Goal: Transaction & Acquisition: Purchase product/service

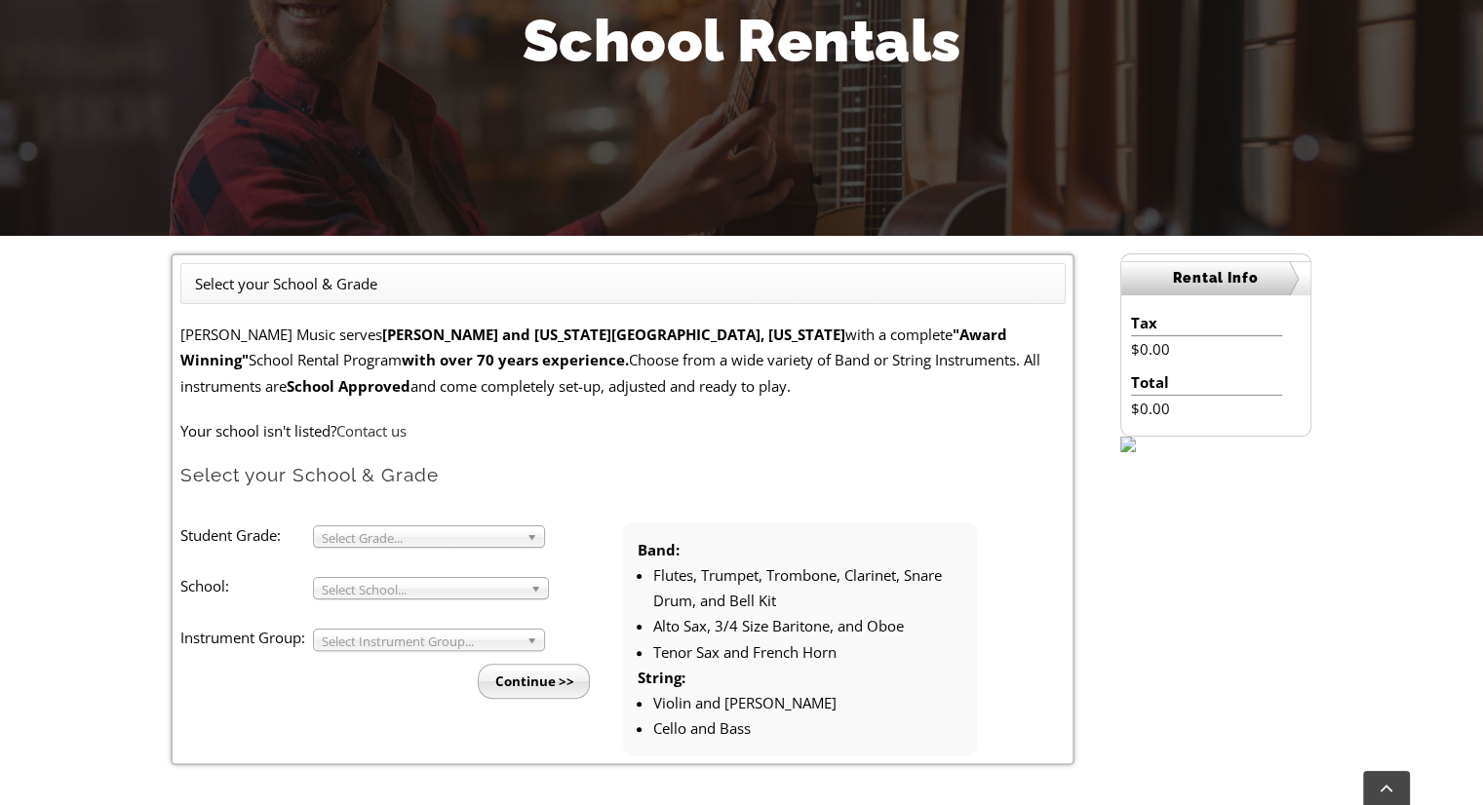
scroll to position [488, 0]
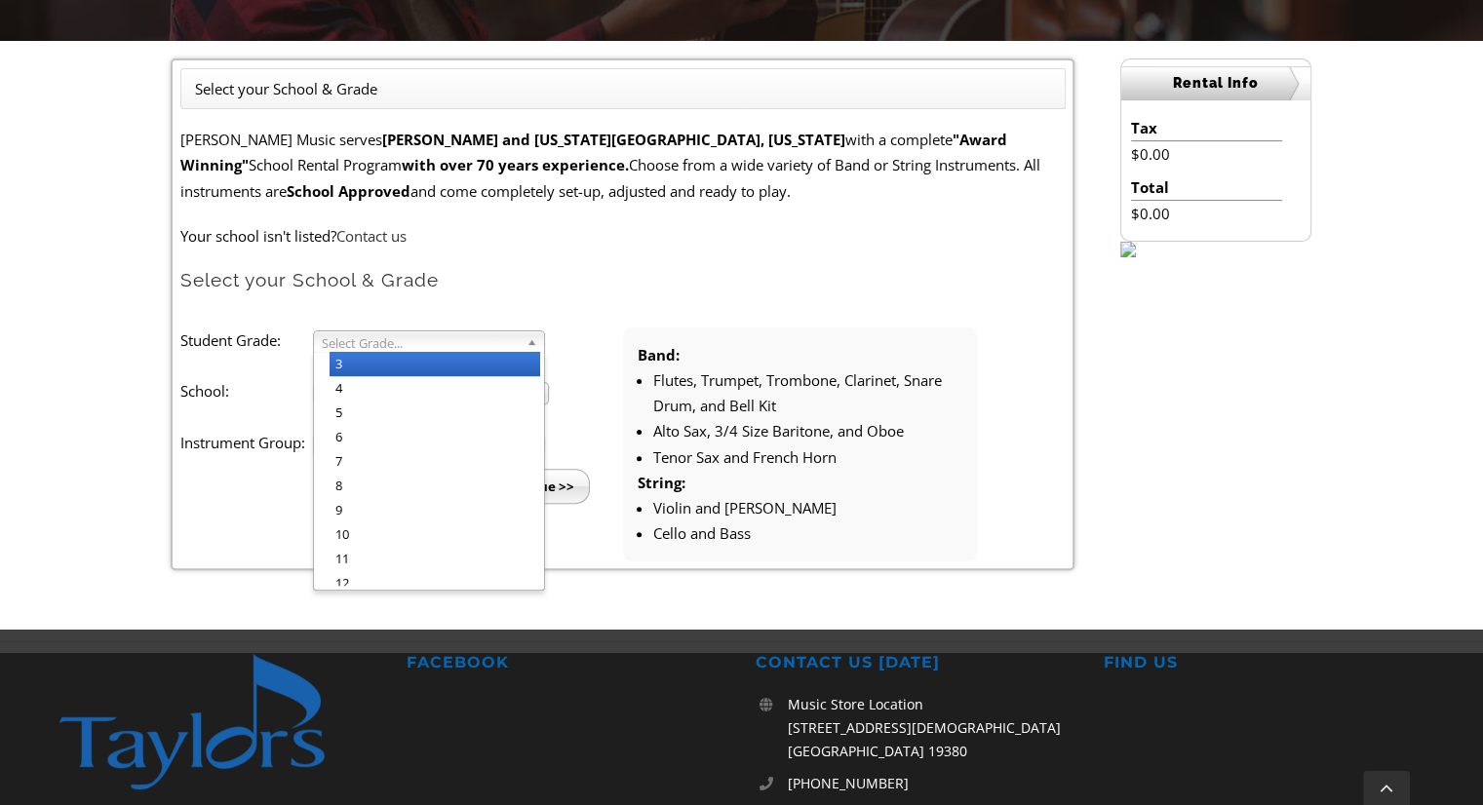
click at [532, 340] on b at bounding box center [536, 342] width 18 height 20
click at [488, 395] on li "4" at bounding box center [435, 388] width 211 height 24
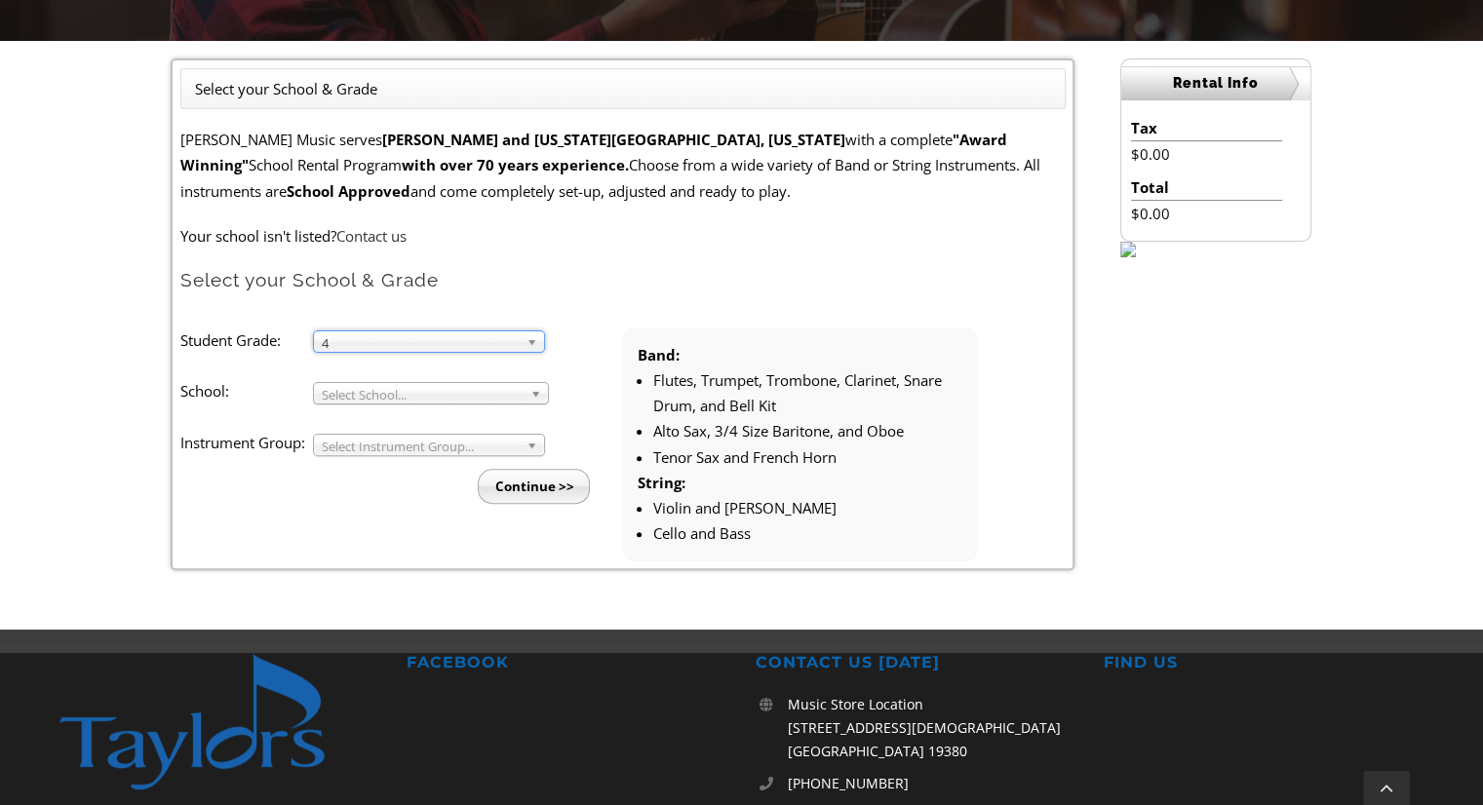
click at [494, 404] on li "Student Grade: 3 4 5 6 7 8 9 10 11 12 4 3 4 5 6 7 8 9 10 11 12 School: Arcola M…" at bounding box center [401, 416] width 443 height 177
click at [490, 391] on span "Select School..." at bounding box center [422, 394] width 201 height 23
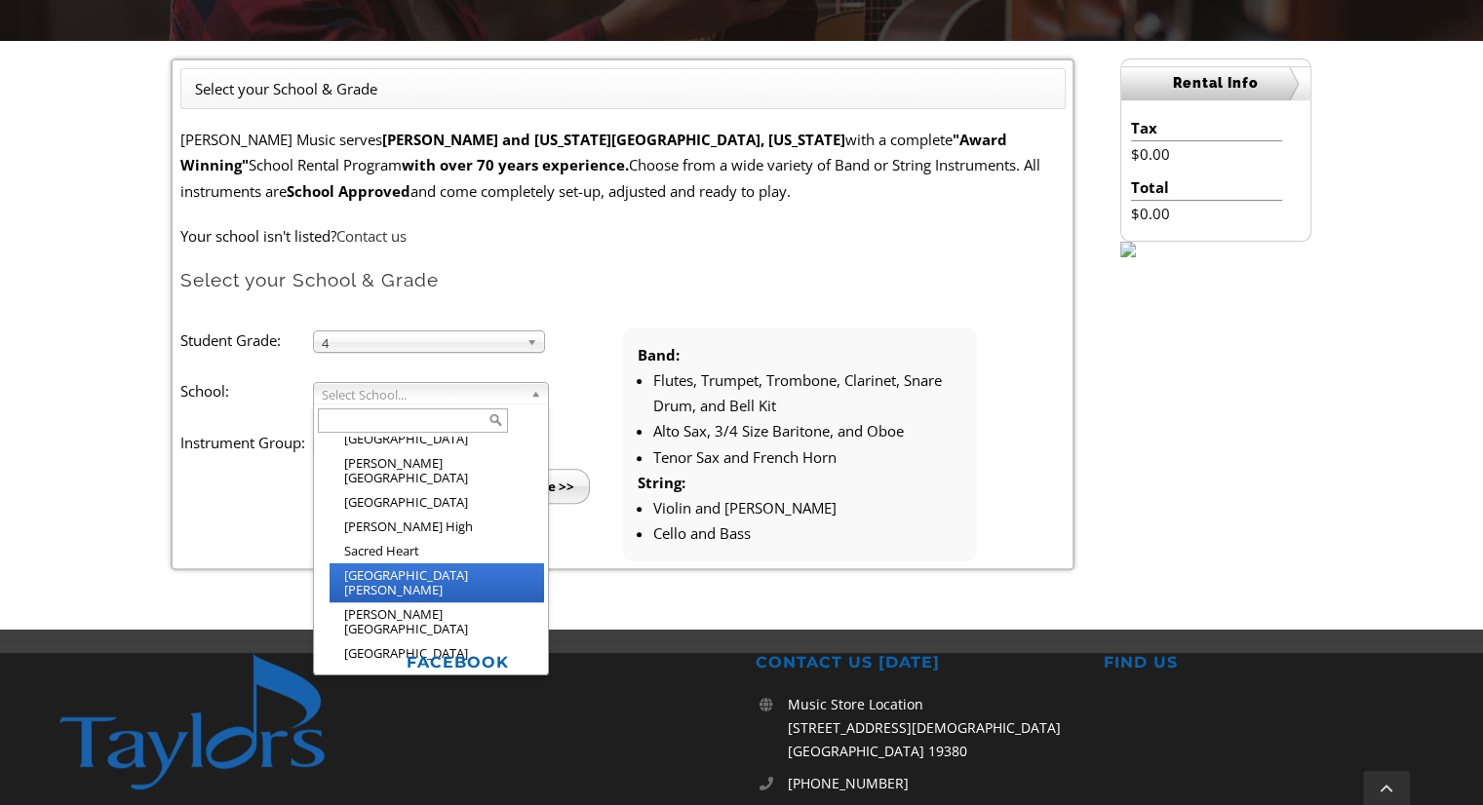
scroll to position [2574, 0]
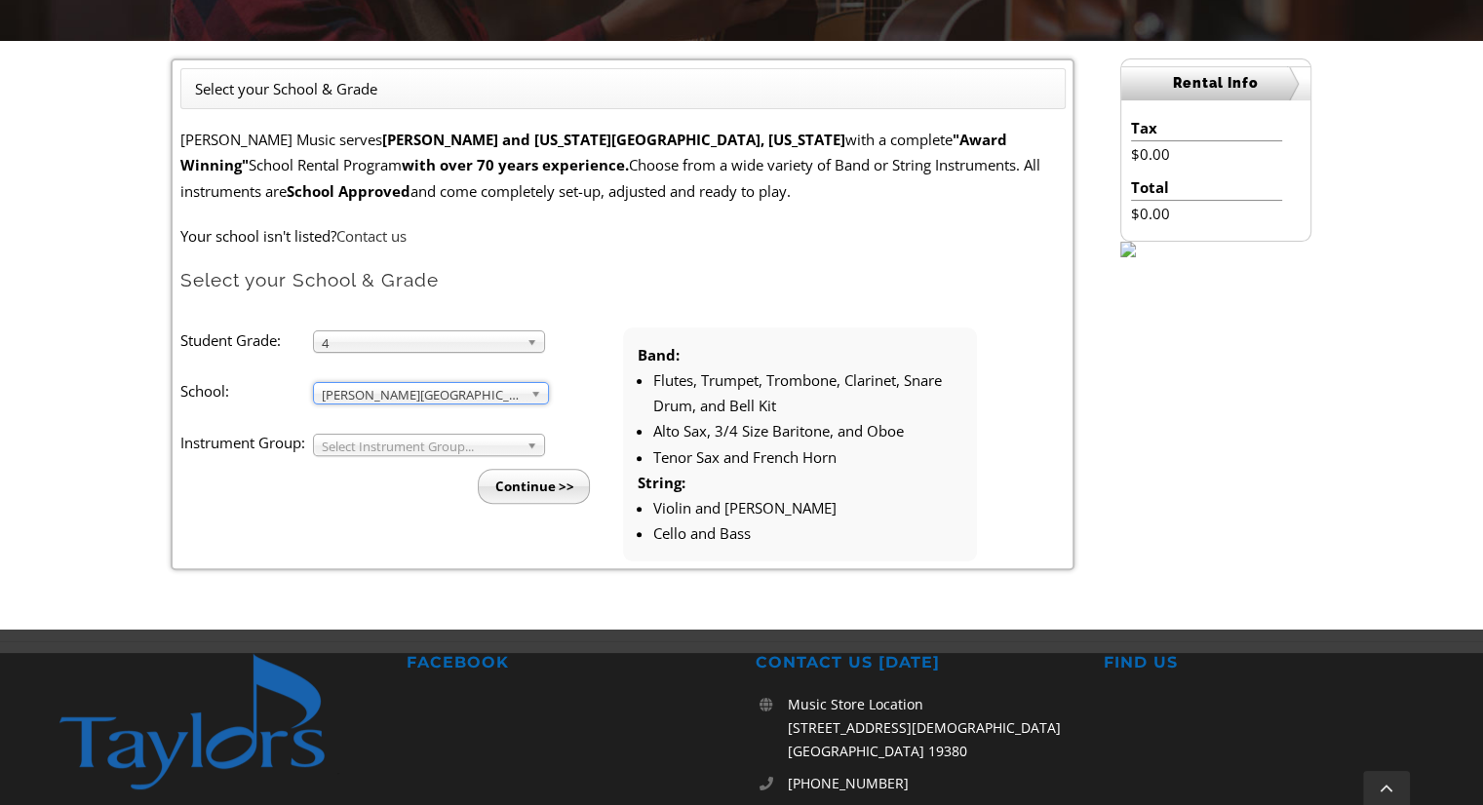
click at [534, 438] on b at bounding box center [536, 445] width 18 height 20
click at [453, 468] on li "Band" at bounding box center [435, 467] width 211 height 24
click at [566, 321] on form "Taylor's Music serves Chester and Delaware County, Pennsylvania with a complete…" at bounding box center [622, 344] width 885 height 435
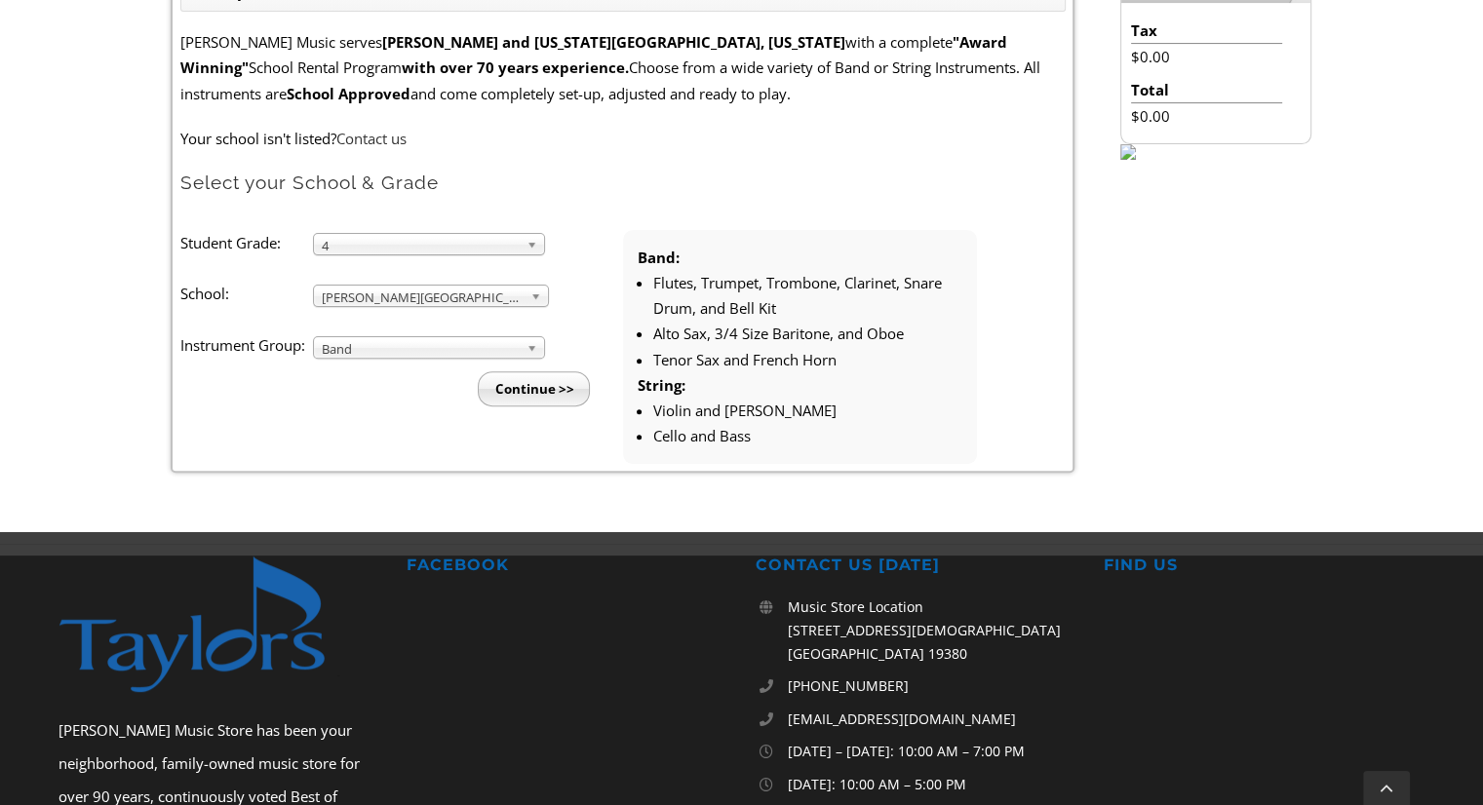
click at [549, 391] on input "Continue >>" at bounding box center [534, 389] width 112 height 35
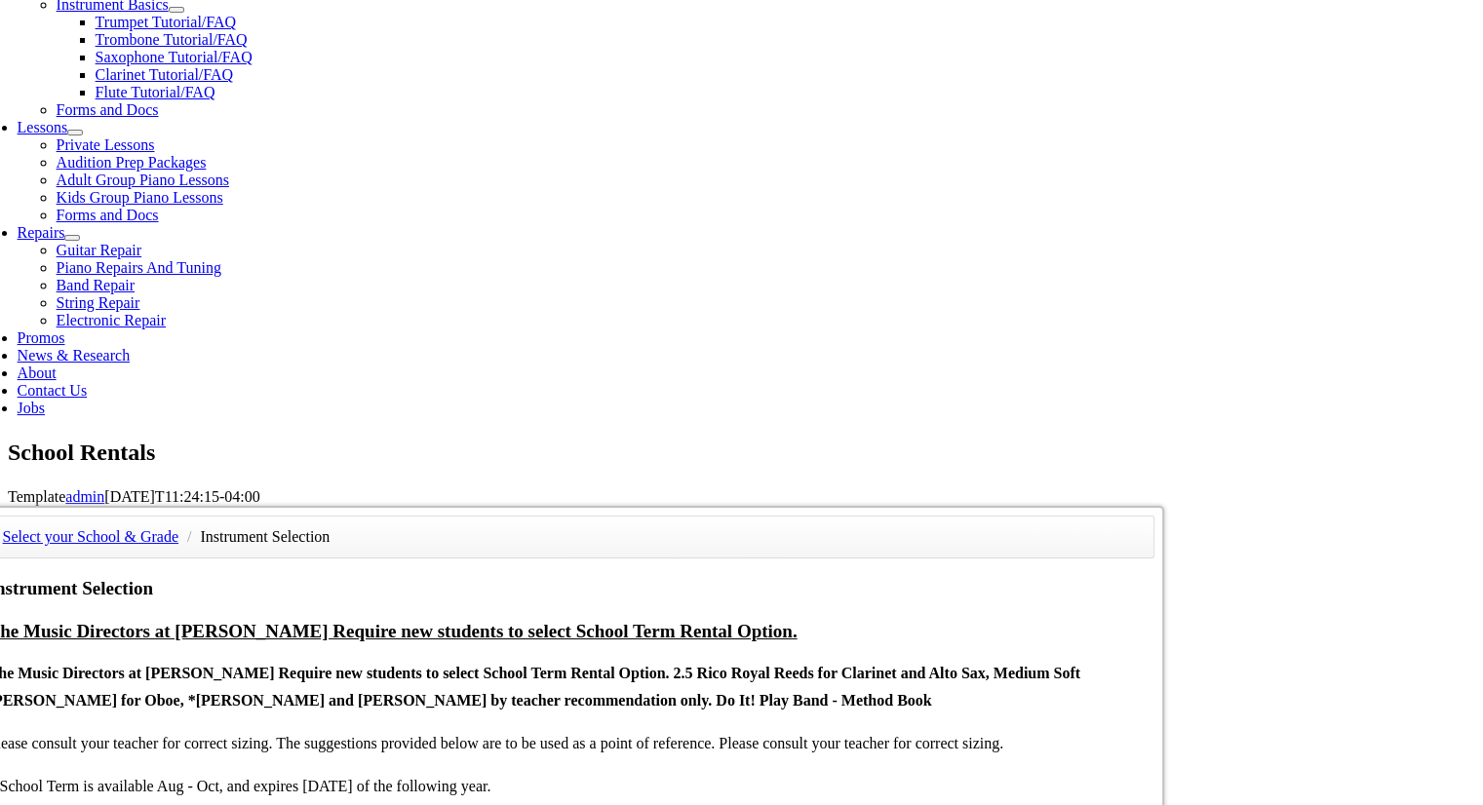
scroll to position [975, 0]
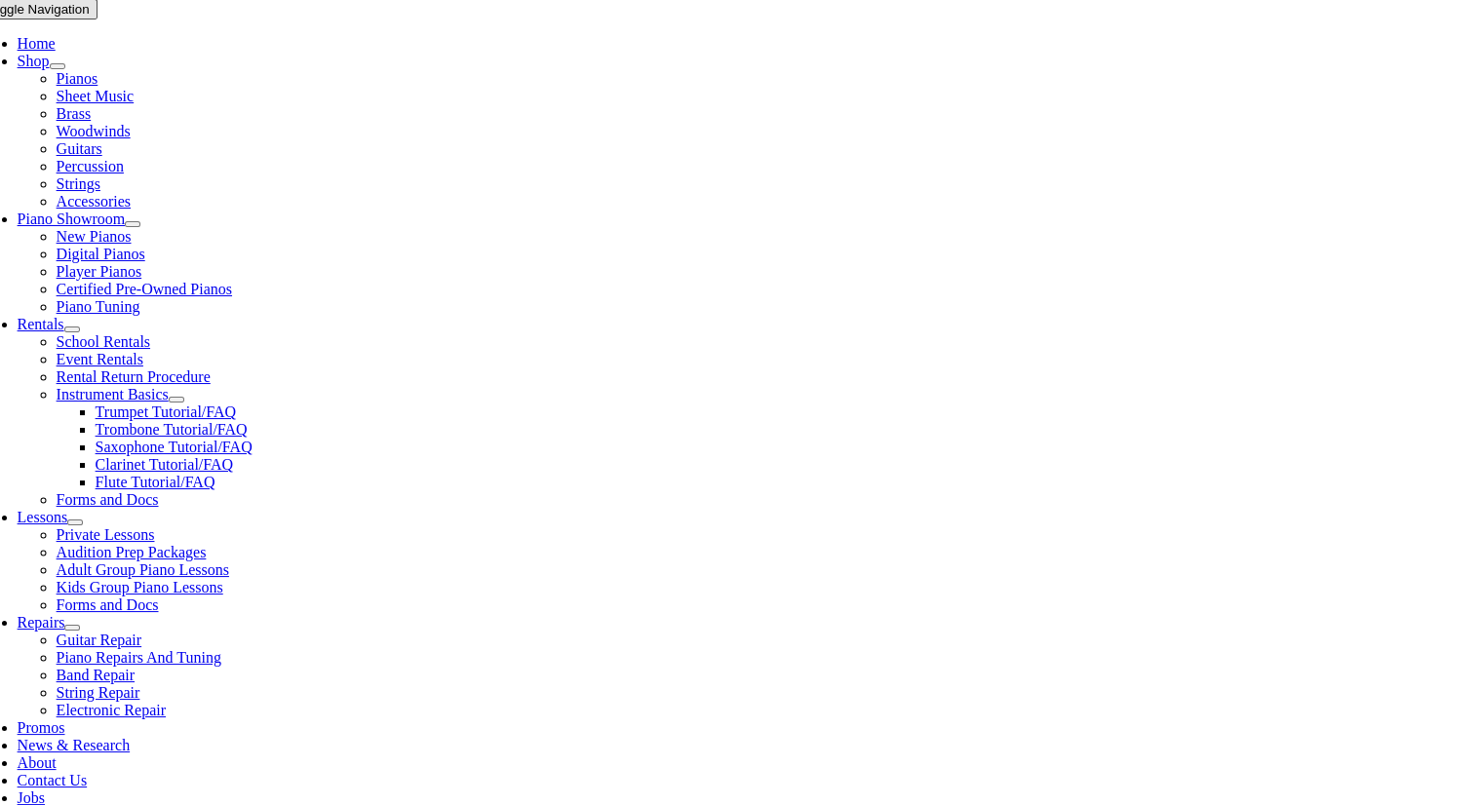
scroll to position [488, 0]
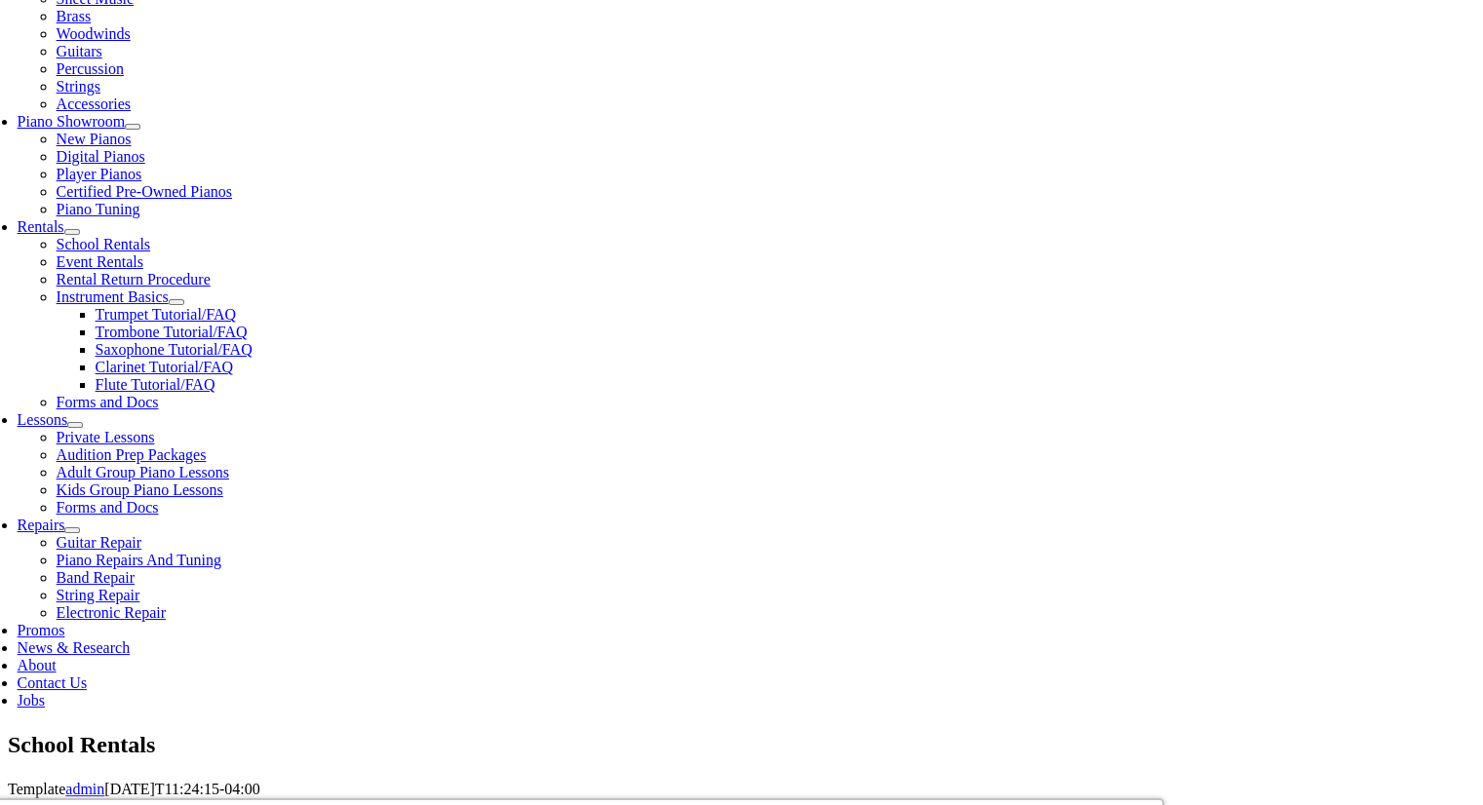
checkbox input"] "true"
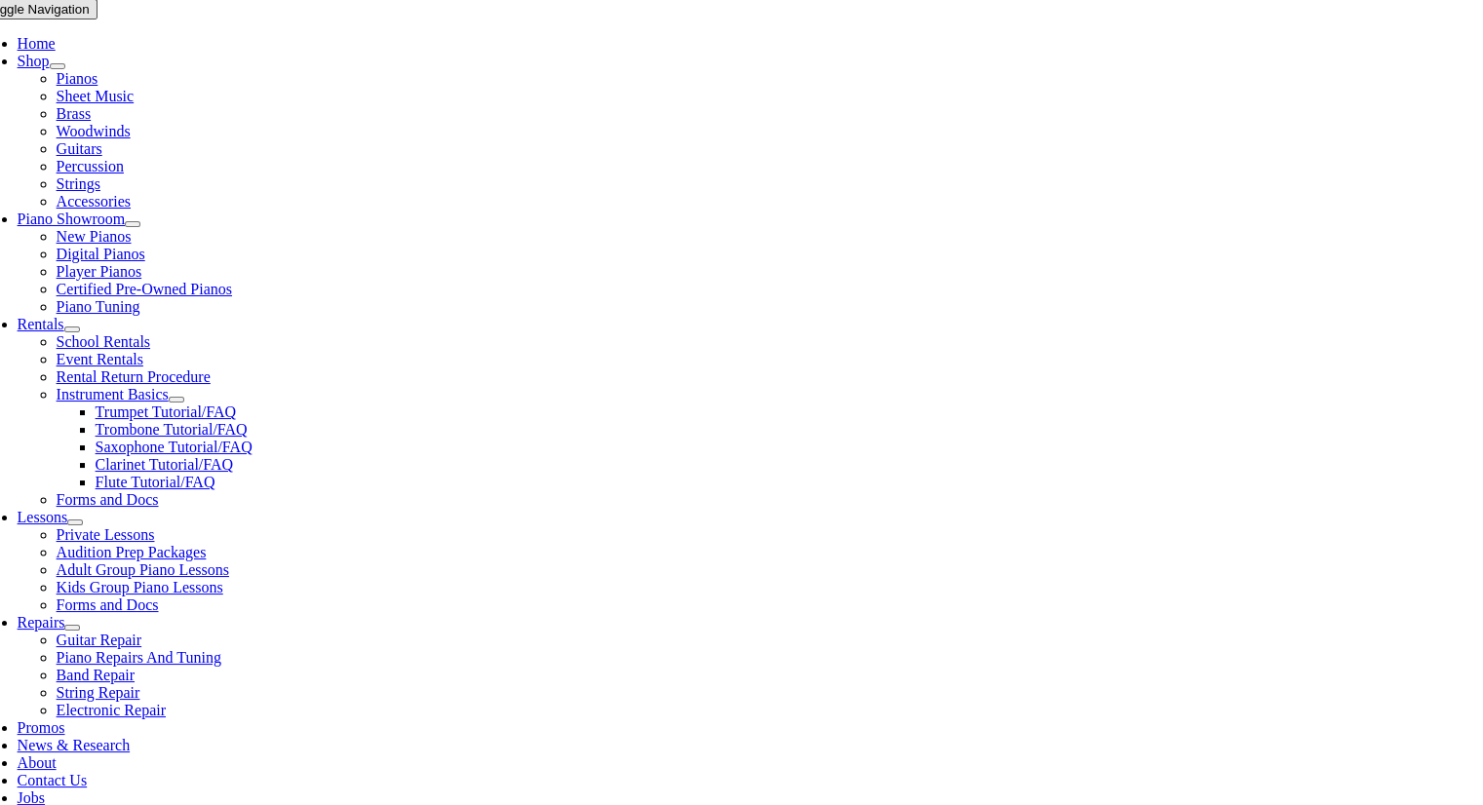
type input "1"
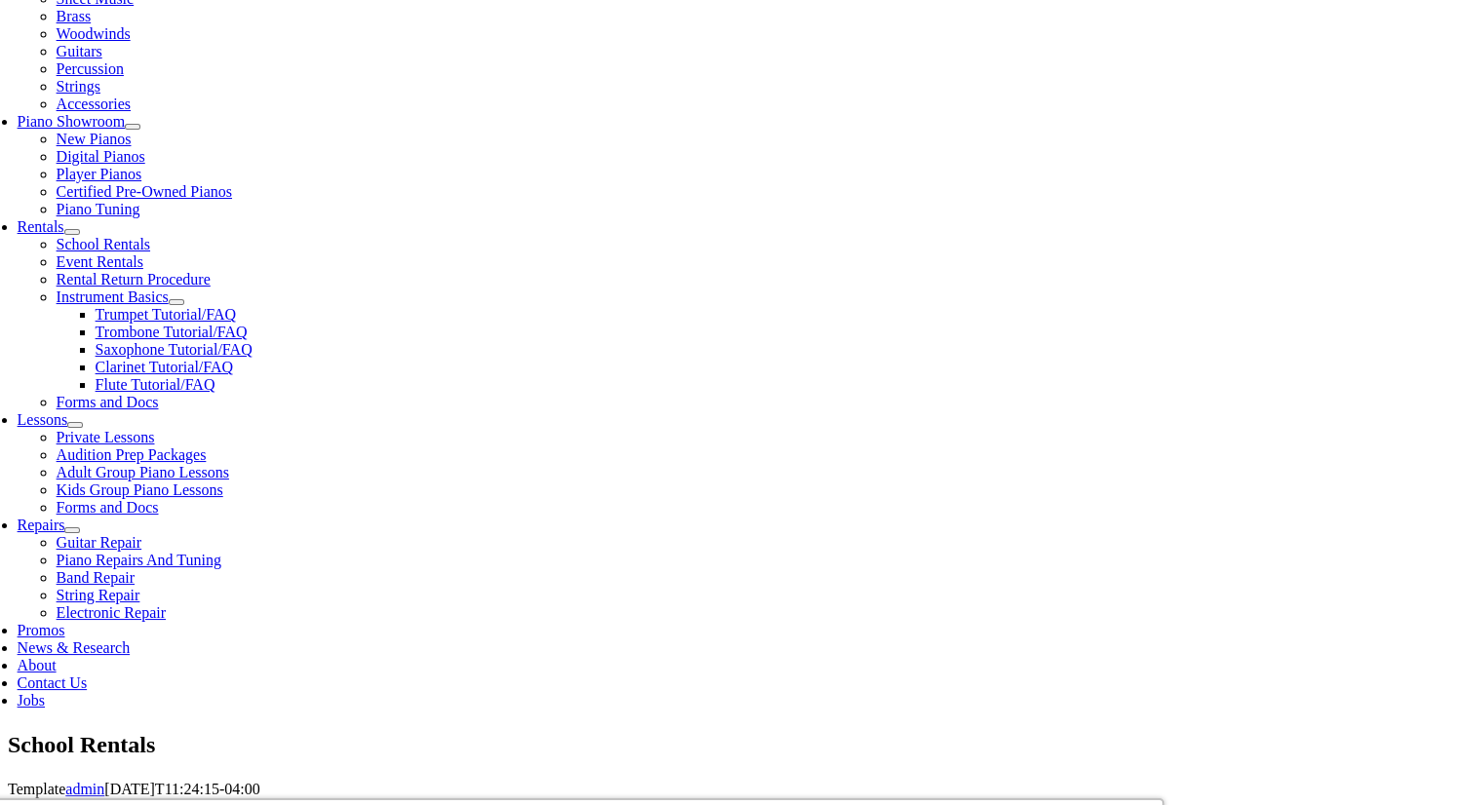
scroll to position [390, 0]
